Goal: Ask a question

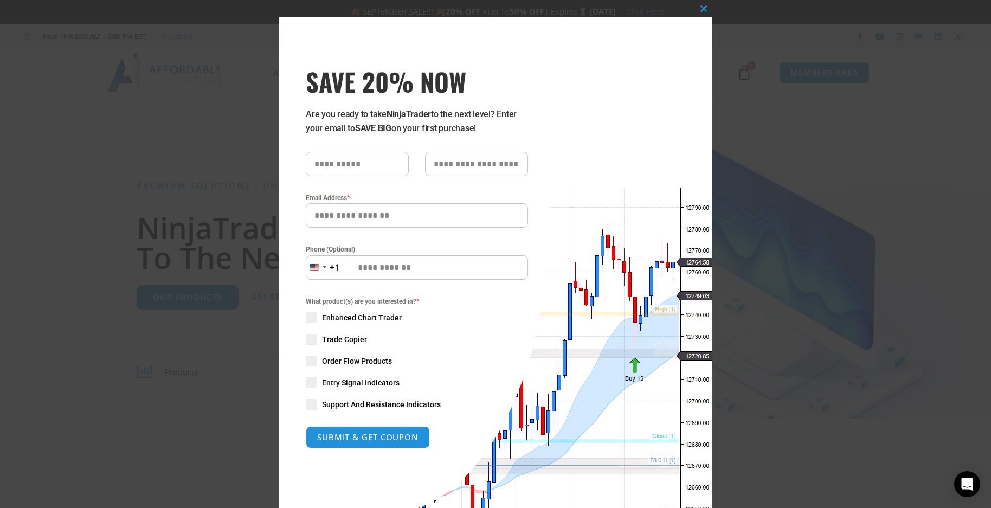
click at [133, 171] on div "Close this module SAVE 20% NOW Are you ready to take NinjaTrader to the next le…" at bounding box center [495, 254] width 991 height 508
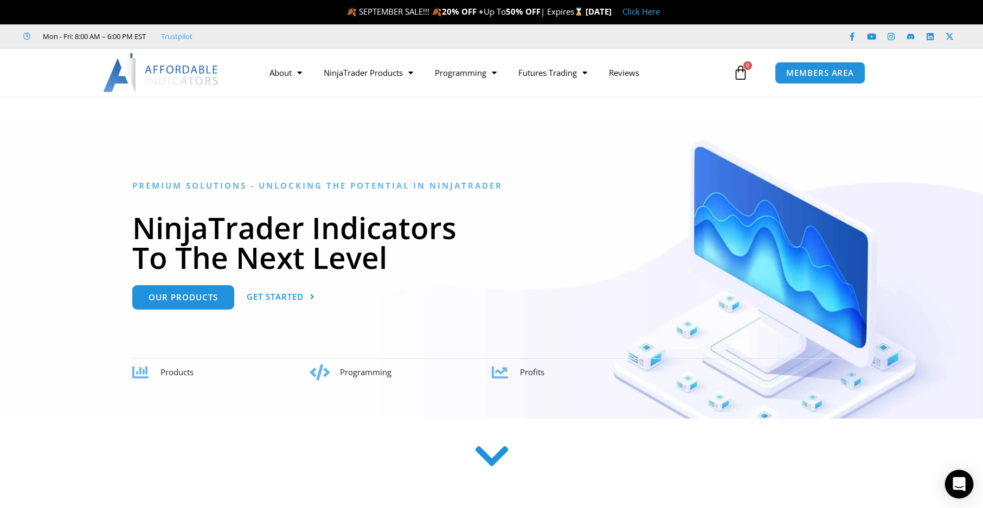
click at [955, 483] on icon "Open Intercom Messenger" at bounding box center [959, 484] width 12 height 14
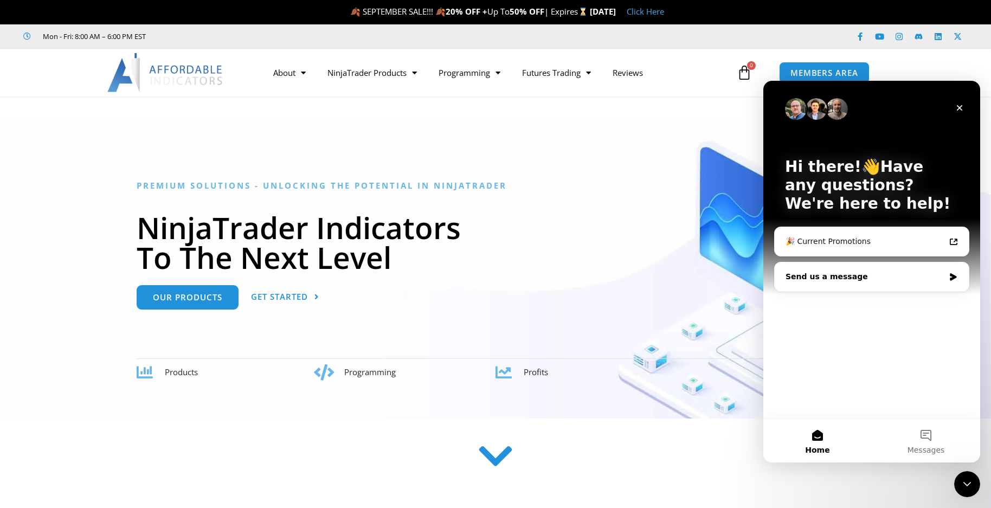
click at [839, 279] on div "Send us a message" at bounding box center [865, 276] width 159 height 11
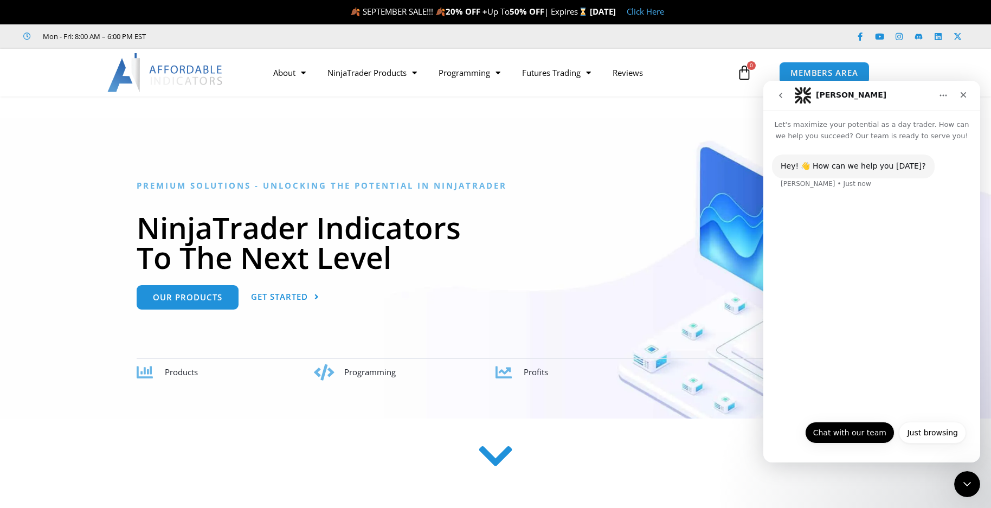
click at [850, 434] on button "Chat with our team" at bounding box center [849, 433] width 89 height 22
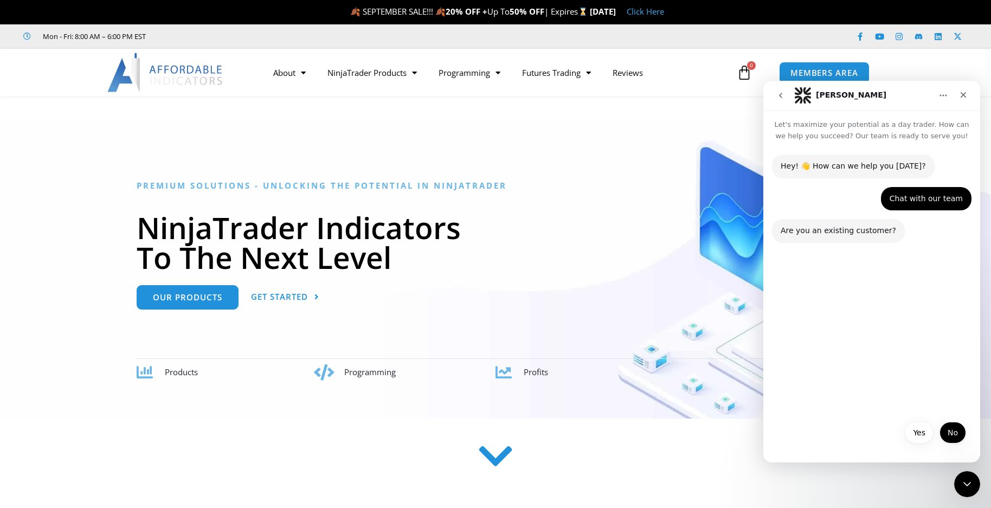
click at [948, 432] on button "No" at bounding box center [953, 433] width 27 height 22
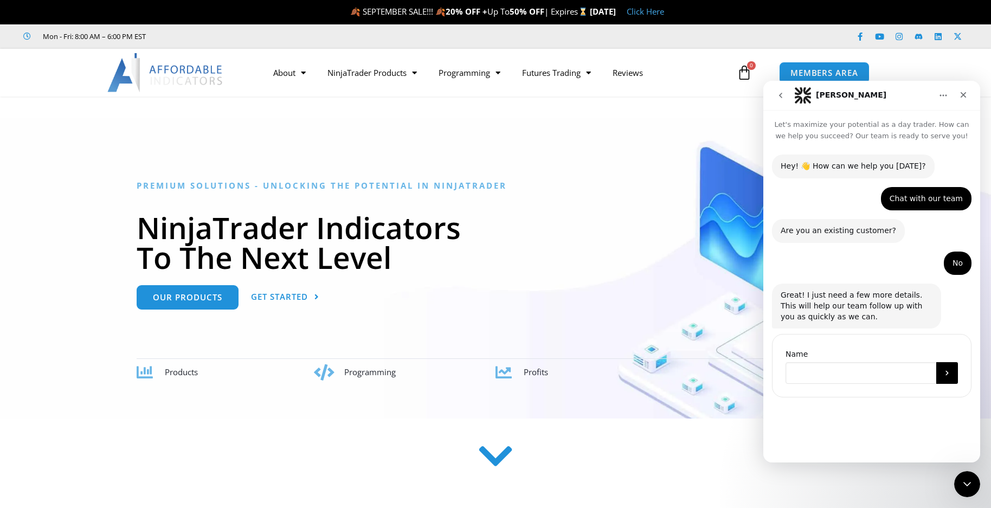
click at [847, 370] on input "Name" at bounding box center [861, 373] width 151 height 22
type input "**********"
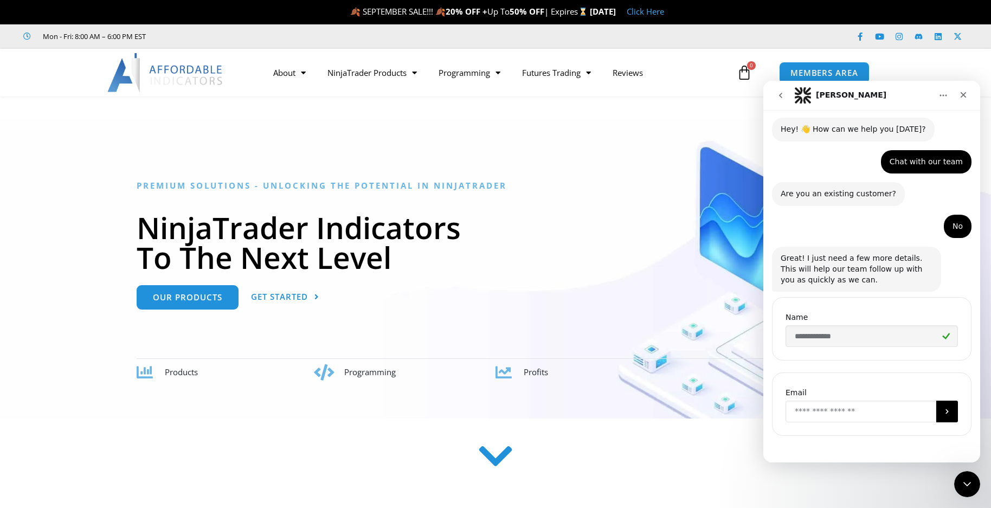
click at [818, 412] on input "Enter your email" at bounding box center [861, 412] width 151 height 22
type input "**********"
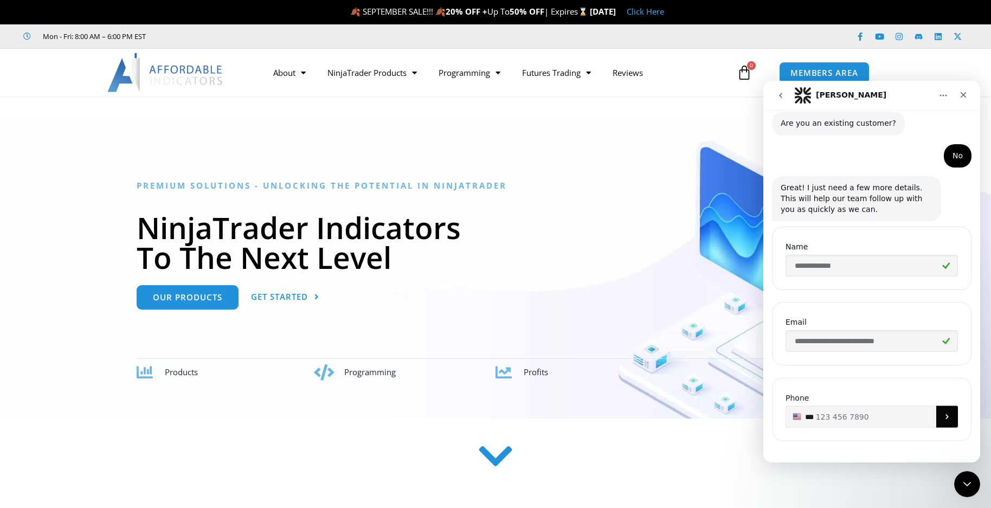
scroll to position [112, 0]
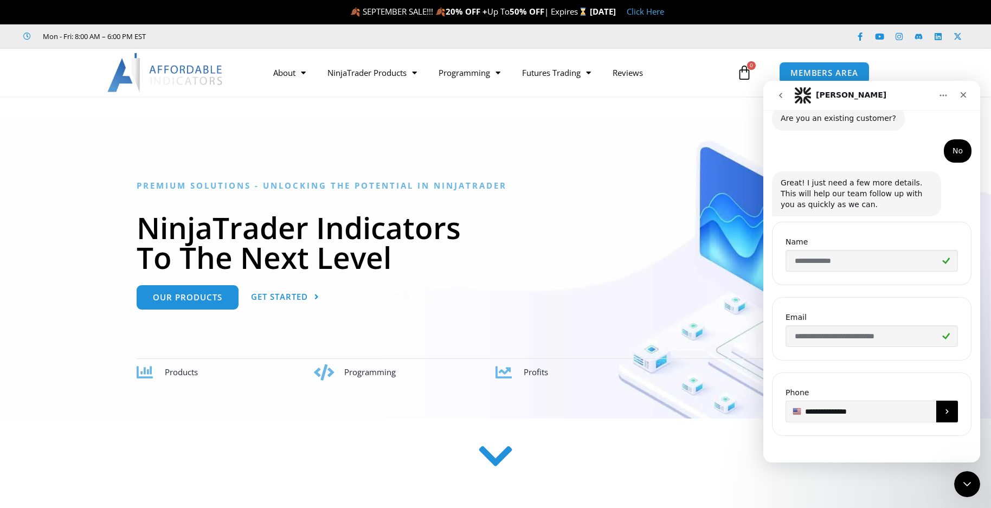
type input "**********"
click at [946, 411] on icon "Submit" at bounding box center [947, 411] width 3 height 5
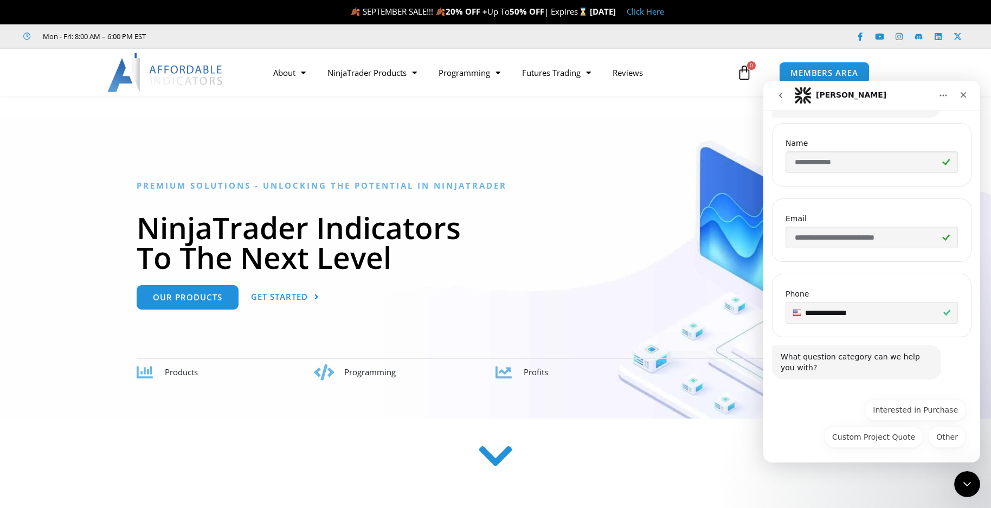
scroll to position [211, 0]
click at [890, 410] on button "Interested in Purchase" at bounding box center [915, 410] width 101 height 22
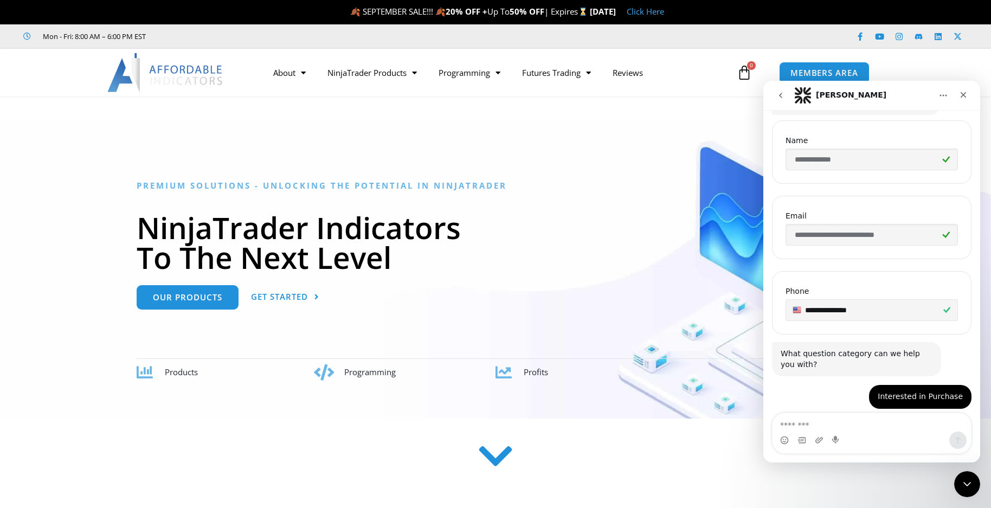
scroll to position [271, 0]
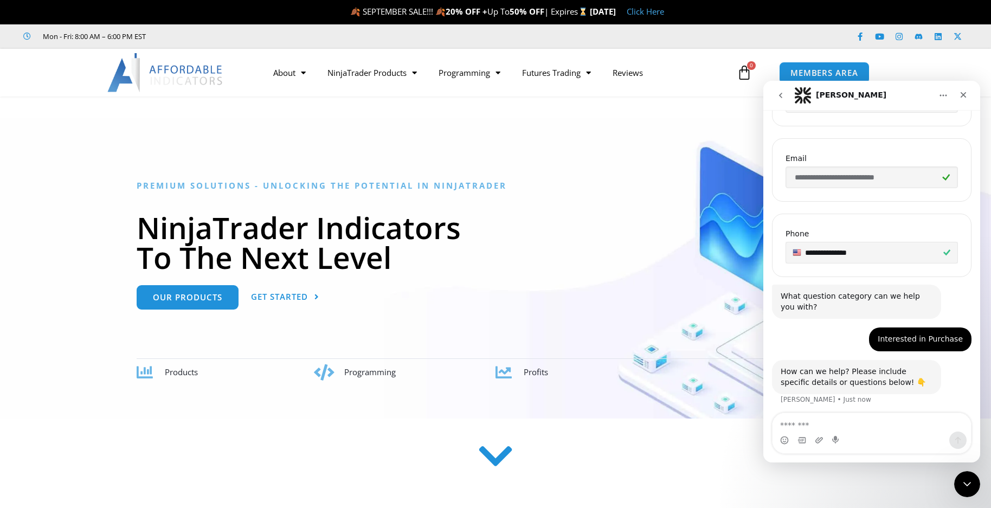
click at [830, 432] on div "Intercom messenger" at bounding box center [872, 440] width 198 height 17
click at [826, 422] on textarea "Message…" at bounding box center [872, 422] width 198 height 18
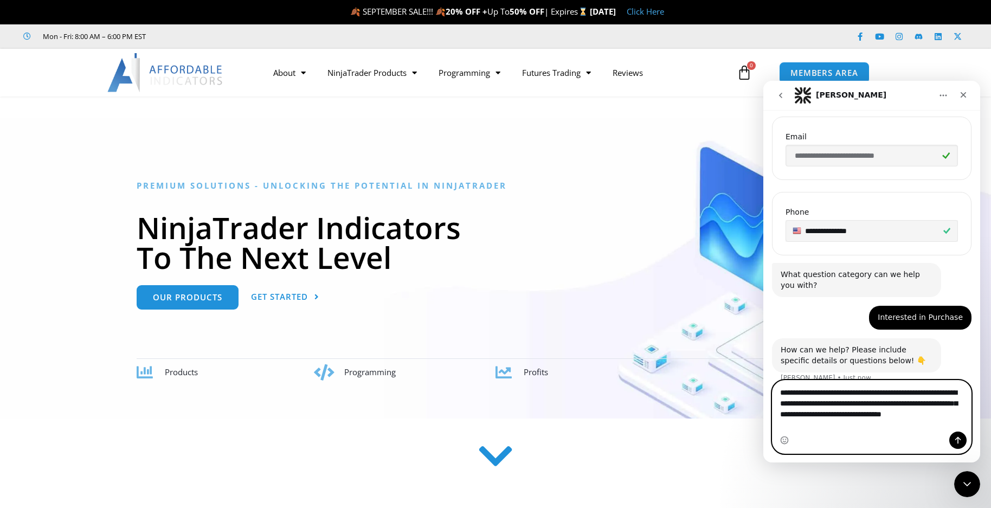
scroll to position [304, 0]
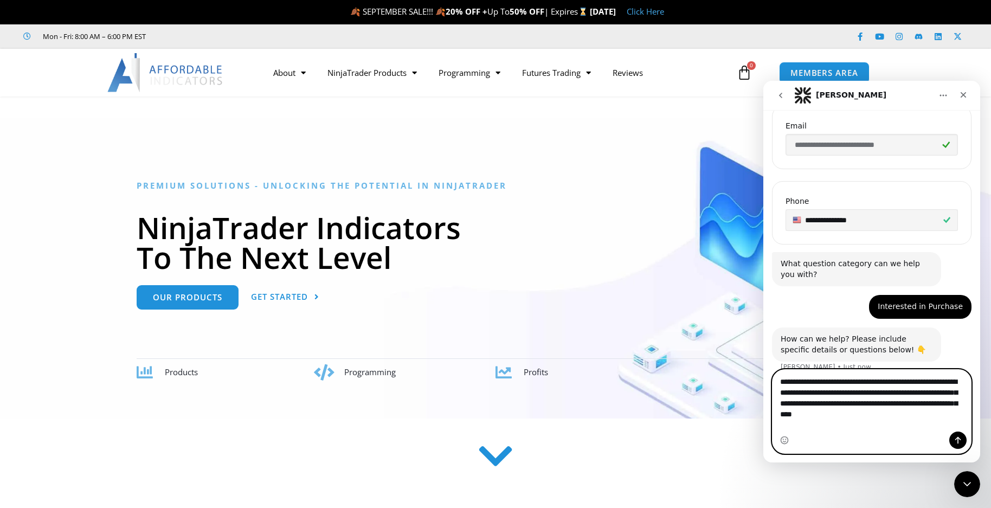
type textarea "**********"
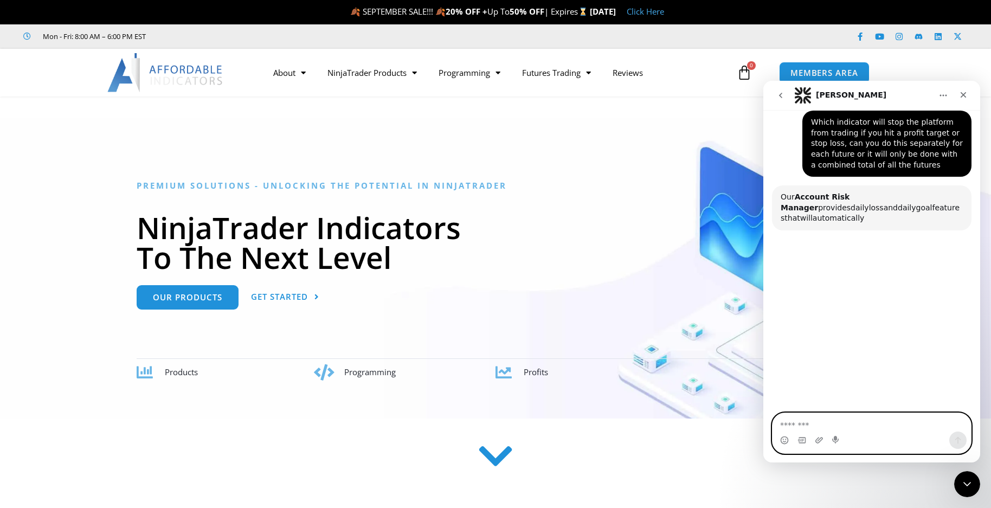
scroll to position [563, 0]
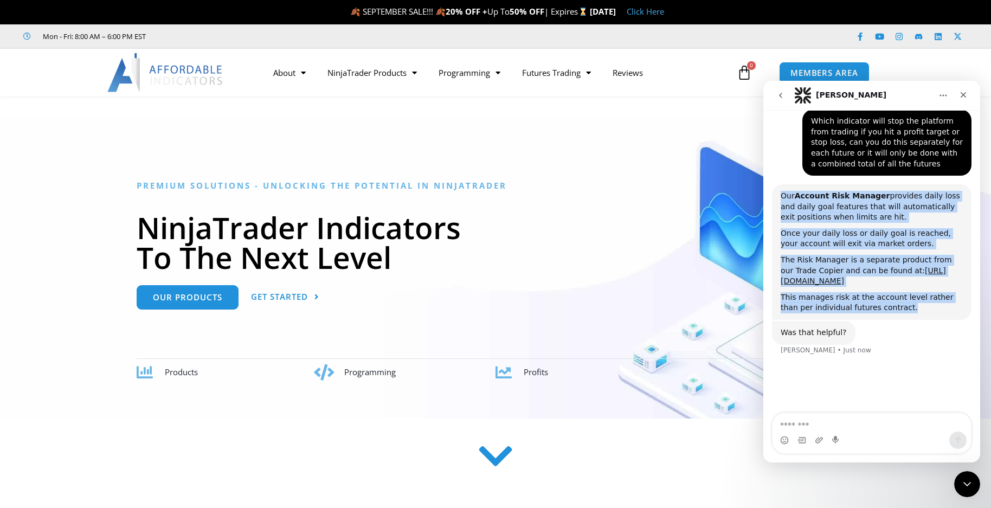
drag, startPoint x: 906, startPoint y: 320, endPoint x: 895, endPoint y: 182, distance: 138.2
click at [895, 184] on div "Our Account Risk Manager provides daily loss and daily goal features that will …" at bounding box center [872, 252] width 200 height 136
copy div "Our Account Risk Manager provides daily loss and daily goal features that will …"
click at [845, 275] on link "[URL][DOMAIN_NAME]" at bounding box center [863, 276] width 165 height 20
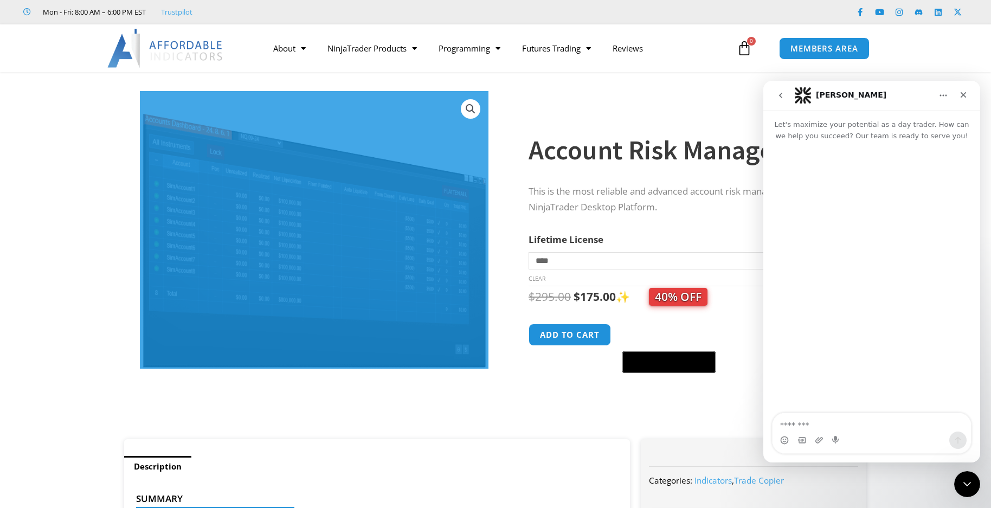
drag, startPoint x: 986, startPoint y: 76, endPoint x: 985, endPoint y: 85, distance: 8.7
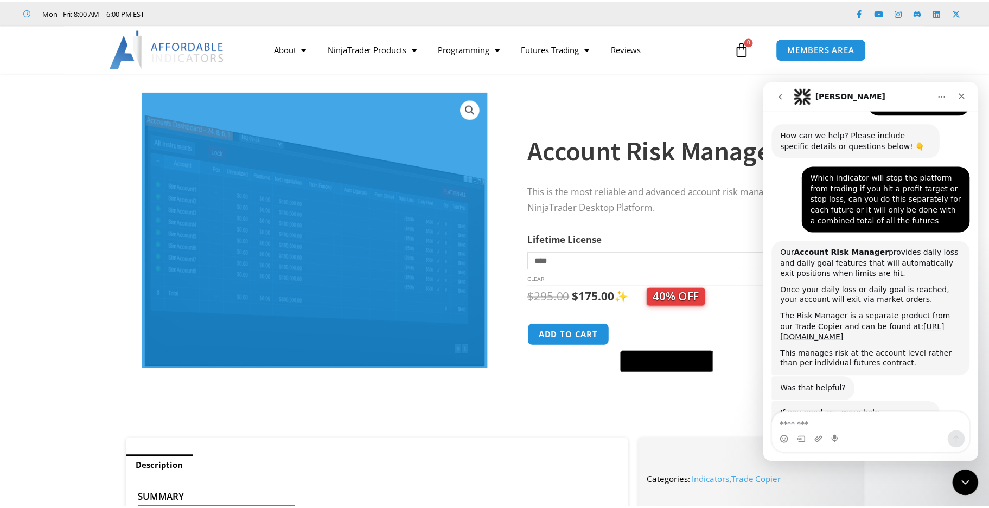
scroll to position [596, 0]
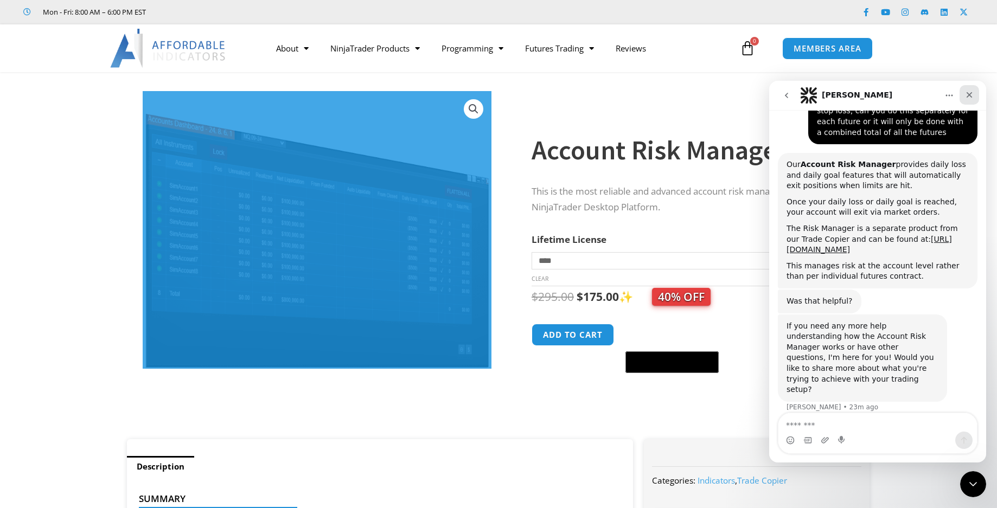
click at [968, 94] on icon "Close" at bounding box center [969, 95] width 6 height 6
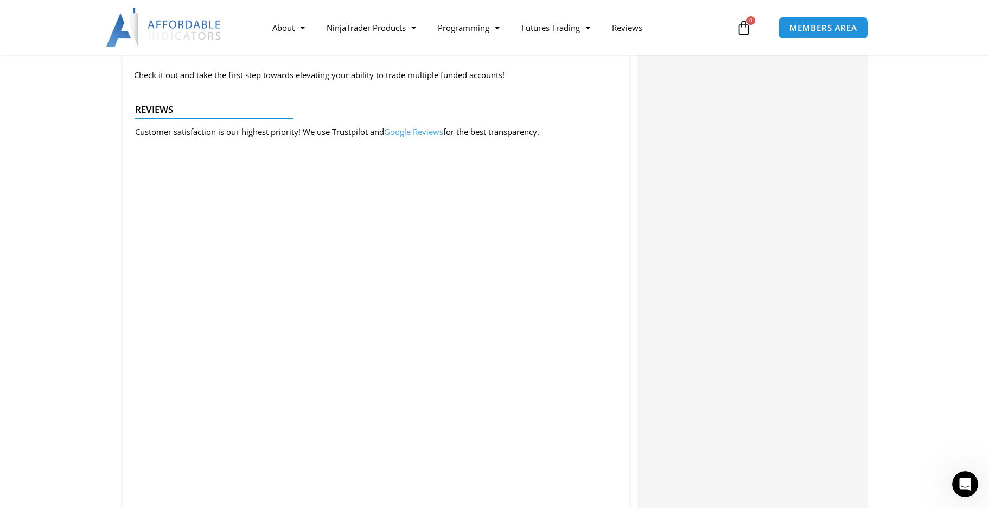
scroll to position [1816, 0]
